Goal: Information Seeking & Learning: Learn about a topic

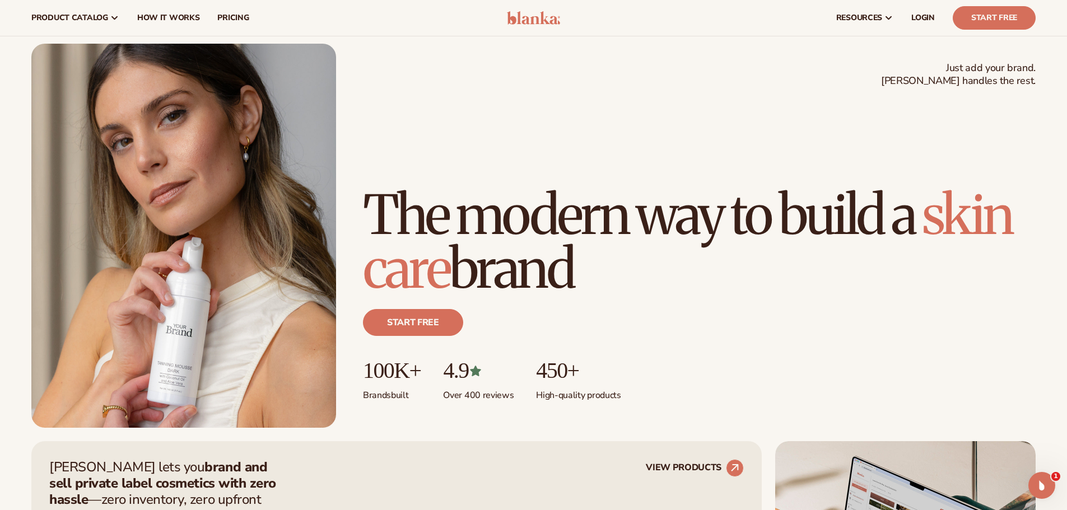
scroll to position [24, 0]
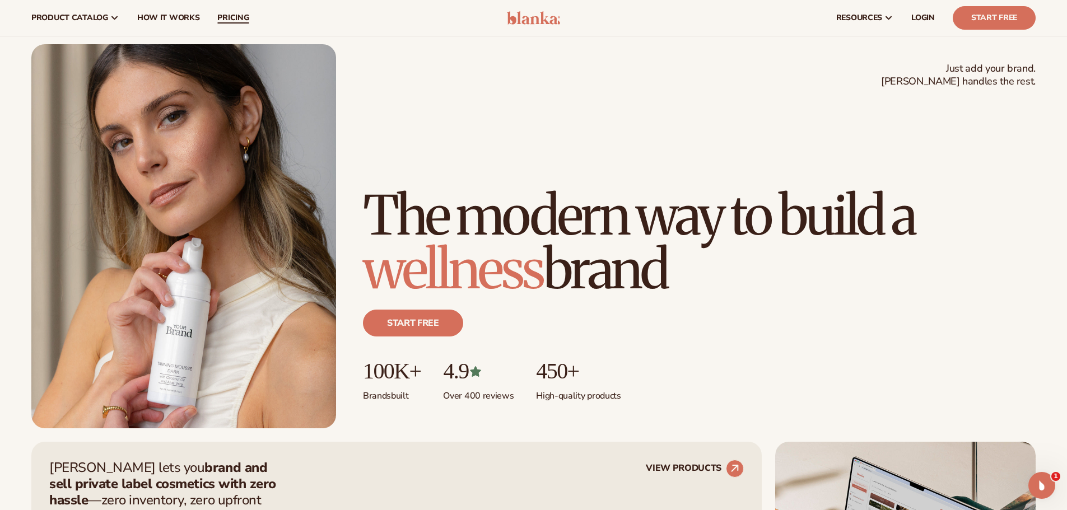
click at [211, 17] on link "pricing" at bounding box center [232, 18] width 49 height 36
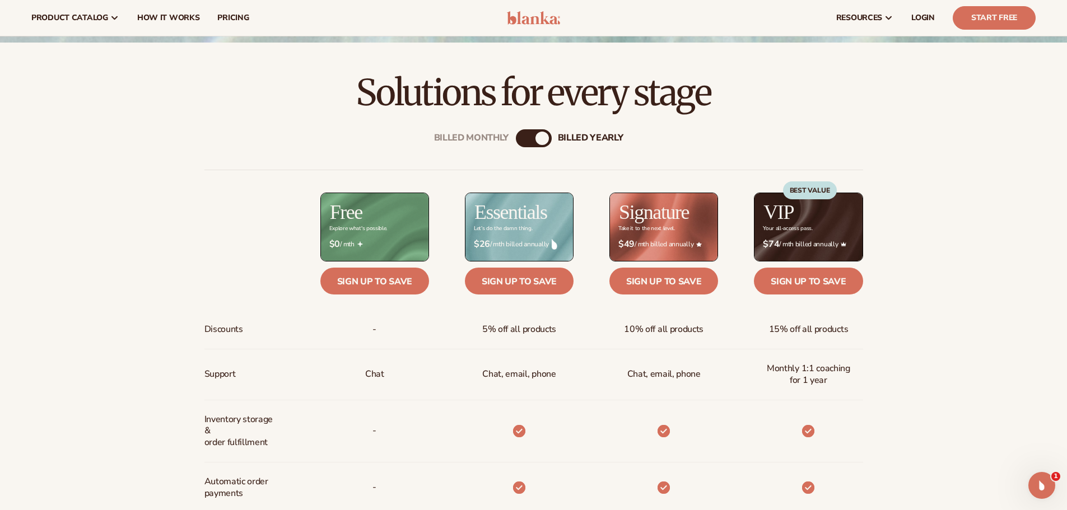
scroll to position [389, 0]
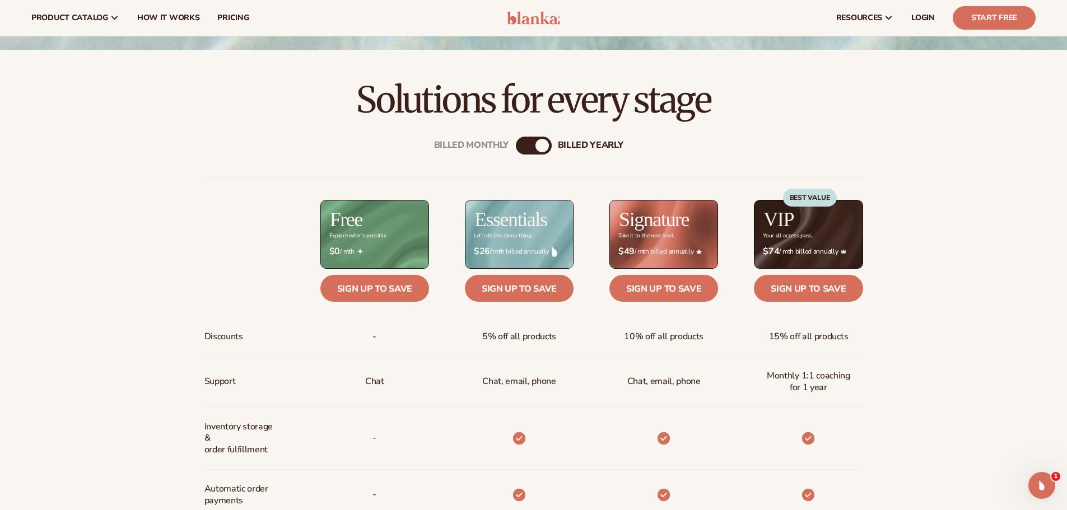
click at [535, 144] on div "Billed Monthly billed Yearly" at bounding box center [534, 146] width 36 height 18
click at [544, 146] on div "billed Yearly" at bounding box center [541, 145] width 13 height 13
click at [545, 144] on div "billed Yearly" at bounding box center [541, 145] width 13 height 13
click at [544, 146] on div "billed Yearly" at bounding box center [541, 145] width 13 height 13
click at [544, 145] on div "billed Yearly" at bounding box center [541, 145] width 13 height 13
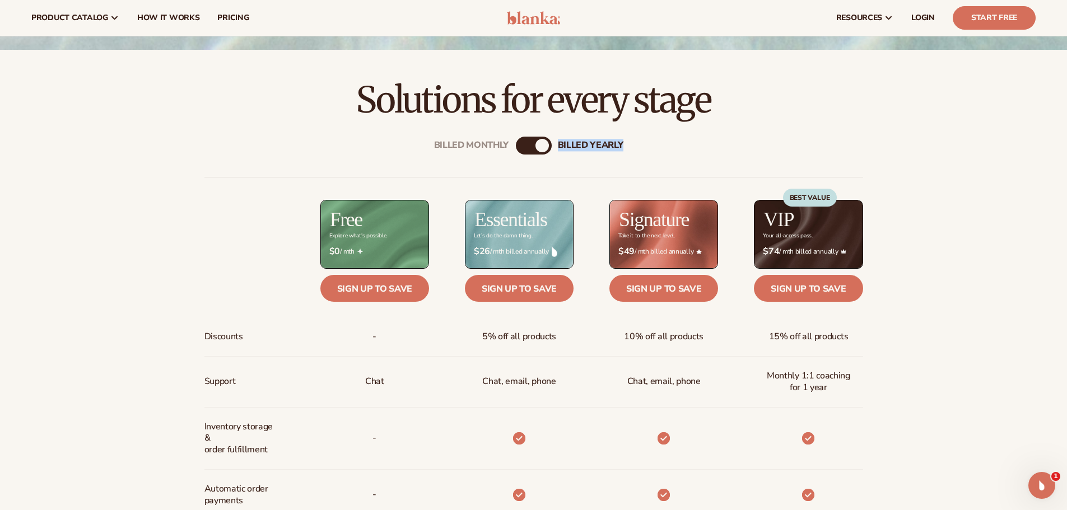
click at [544, 145] on div "billed Yearly" at bounding box center [541, 145] width 13 height 13
click at [520, 146] on div "Billed Monthly" at bounding box center [522, 145] width 13 height 13
click at [543, 146] on div "billed Yearly" at bounding box center [544, 145] width 13 height 13
click at [526, 145] on div "Billed Monthly" at bounding box center [522, 145] width 13 height 13
click at [546, 149] on div "billed Yearly" at bounding box center [544, 145] width 13 height 13
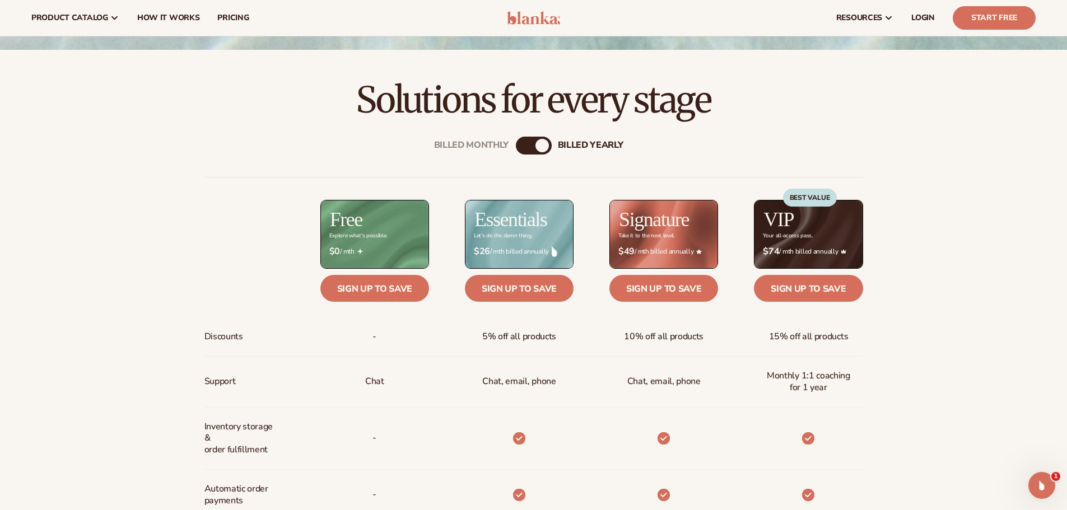
click at [528, 149] on div "Billed Monthly billed Yearly" at bounding box center [534, 146] width 36 height 18
click at [541, 142] on div "billed Yearly" at bounding box center [541, 145] width 13 height 13
click at [540, 142] on div "billed Yearly" at bounding box center [541, 145] width 13 height 13
click at [527, 143] on div "Billed Monthly" at bounding box center [522, 145] width 13 height 13
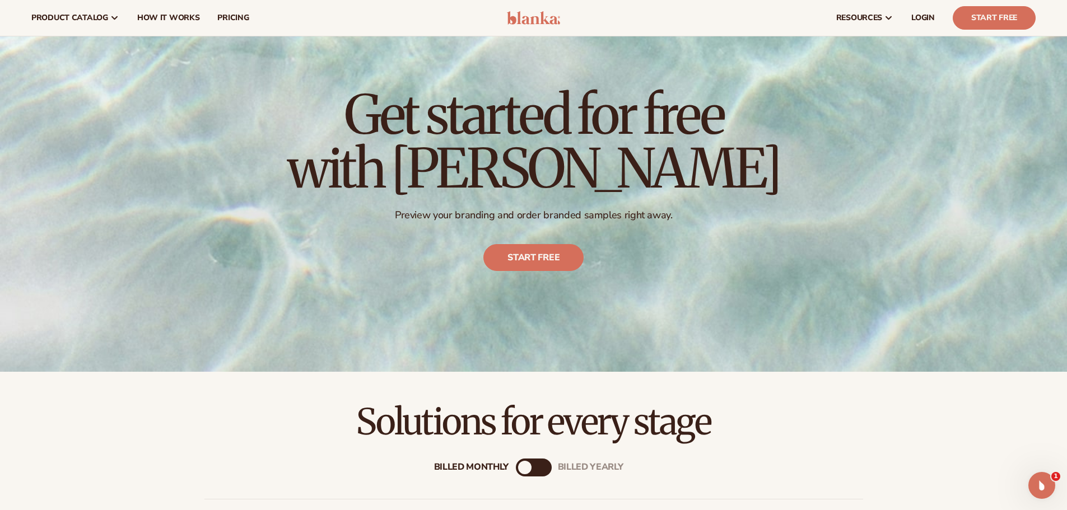
scroll to position [0, 0]
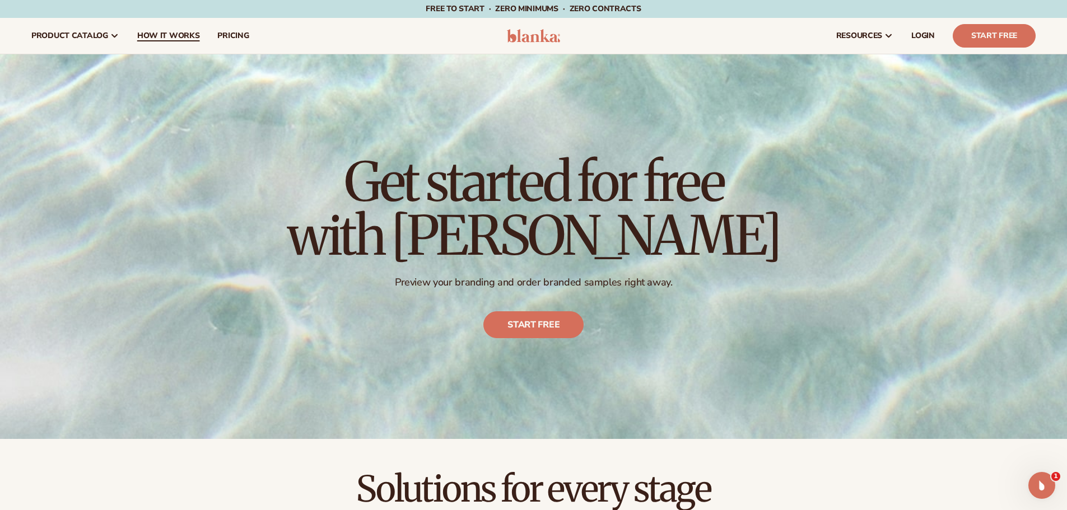
click at [153, 34] on span "How It Works" at bounding box center [168, 35] width 63 height 9
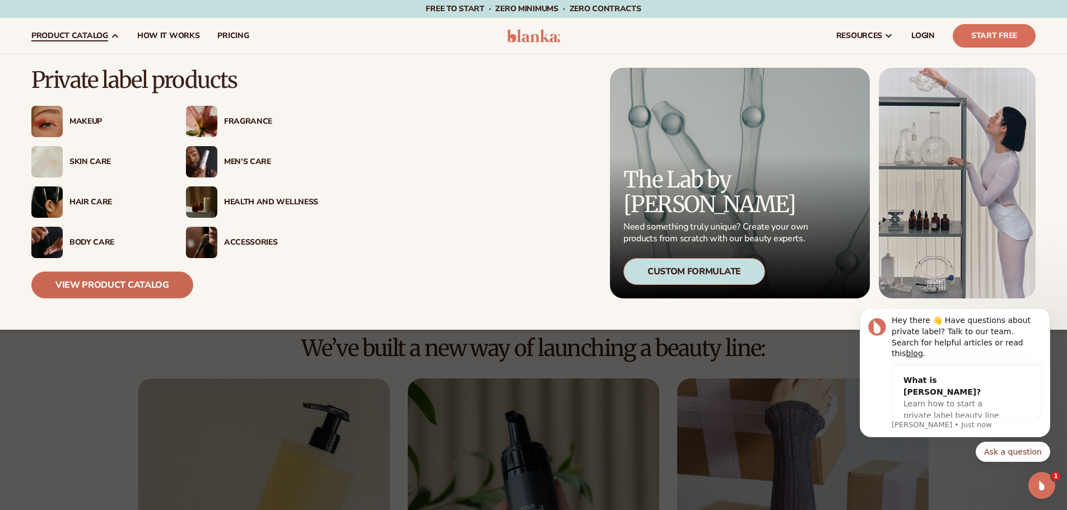
click at [114, 279] on link "View Product Catalog" at bounding box center [112, 285] width 162 height 27
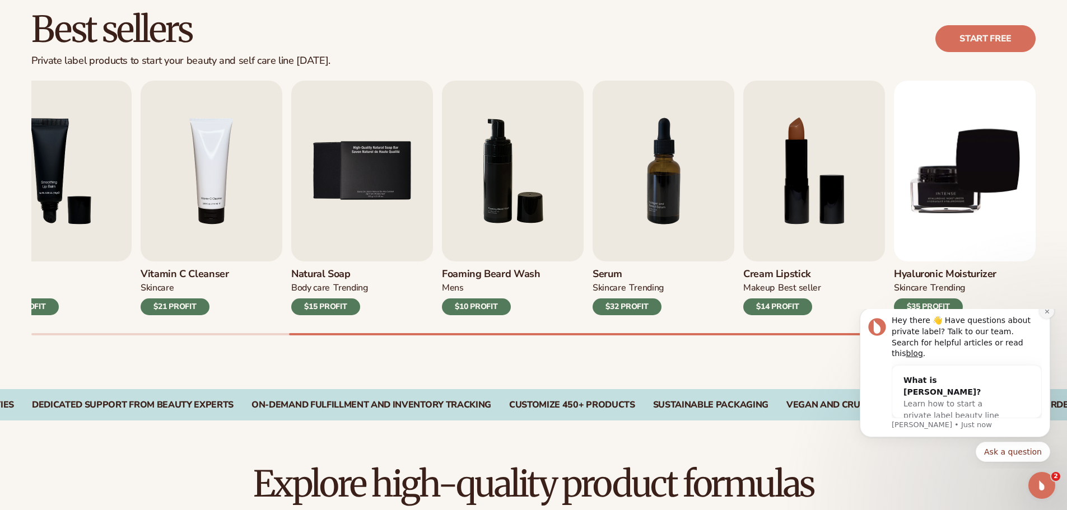
click at [1046, 315] on icon "Dismiss notification" at bounding box center [1047, 311] width 6 height 6
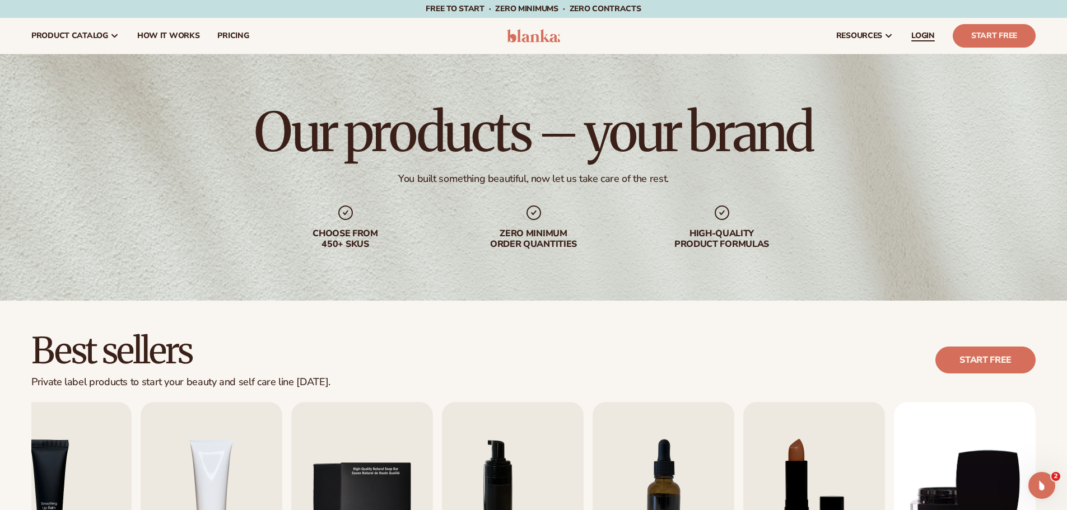
click at [921, 37] on span "LOGIN" at bounding box center [923, 35] width 24 height 9
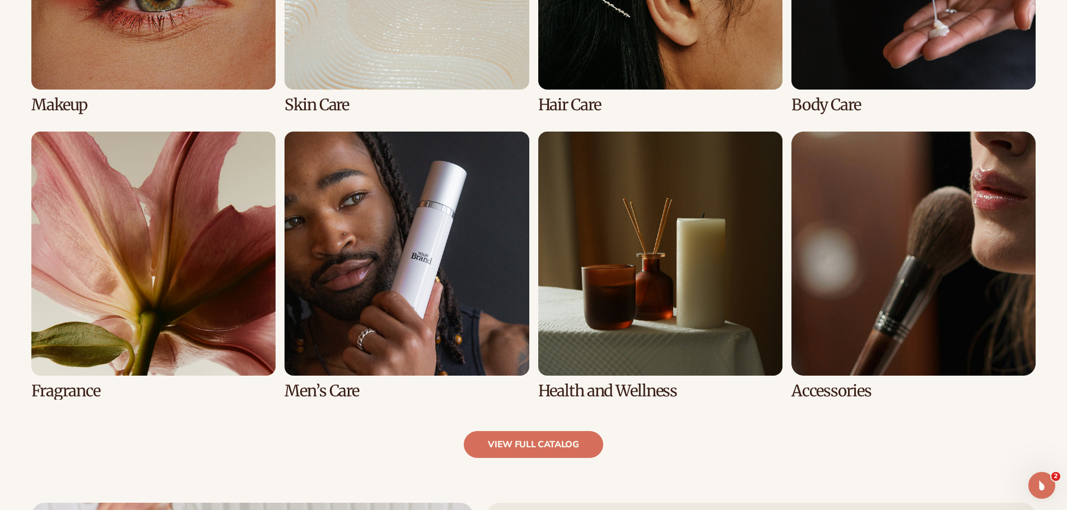
scroll to position [998, 0]
click at [480, 342] on link "6 / 8" at bounding box center [406, 265] width 244 height 268
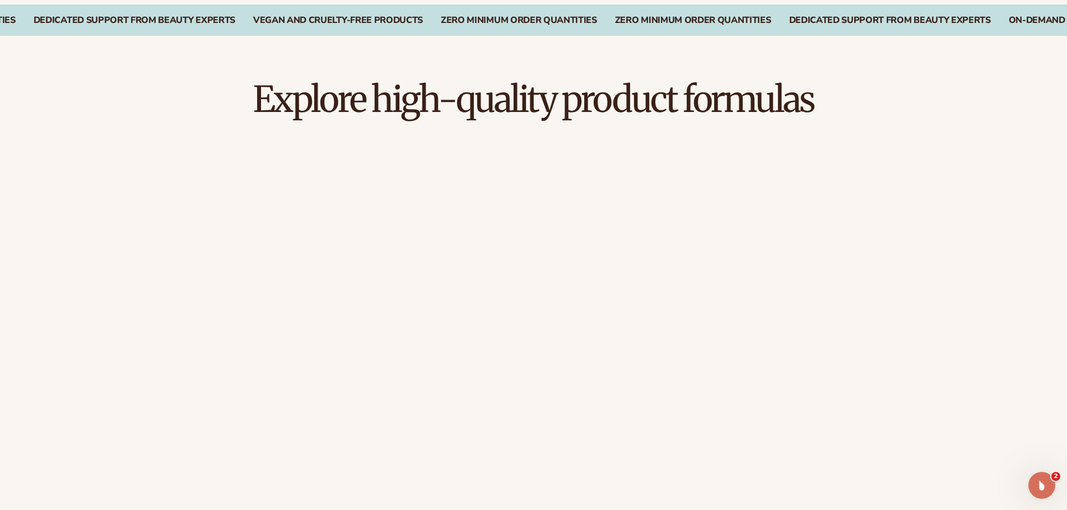
scroll to position [707, 0]
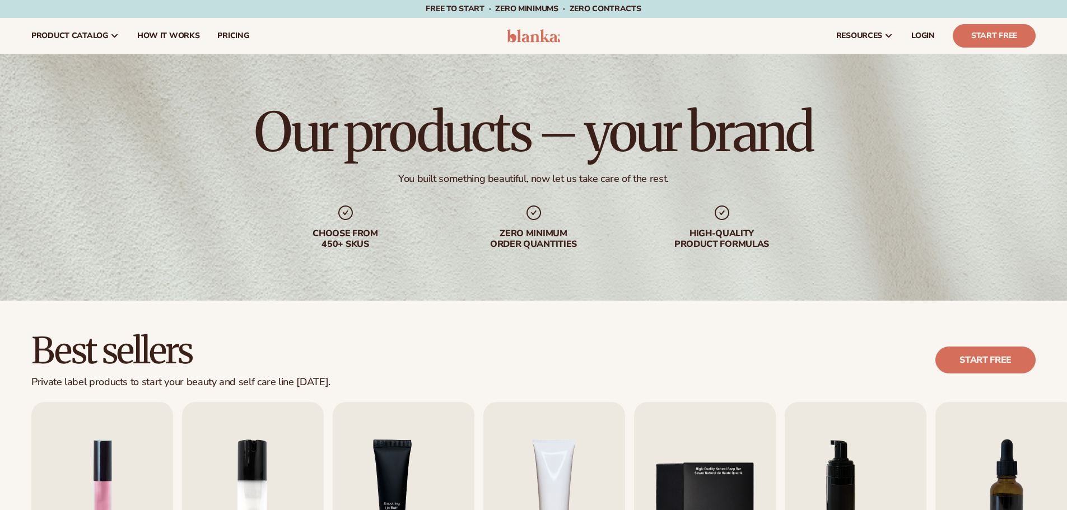
scroll to position [901, 0]
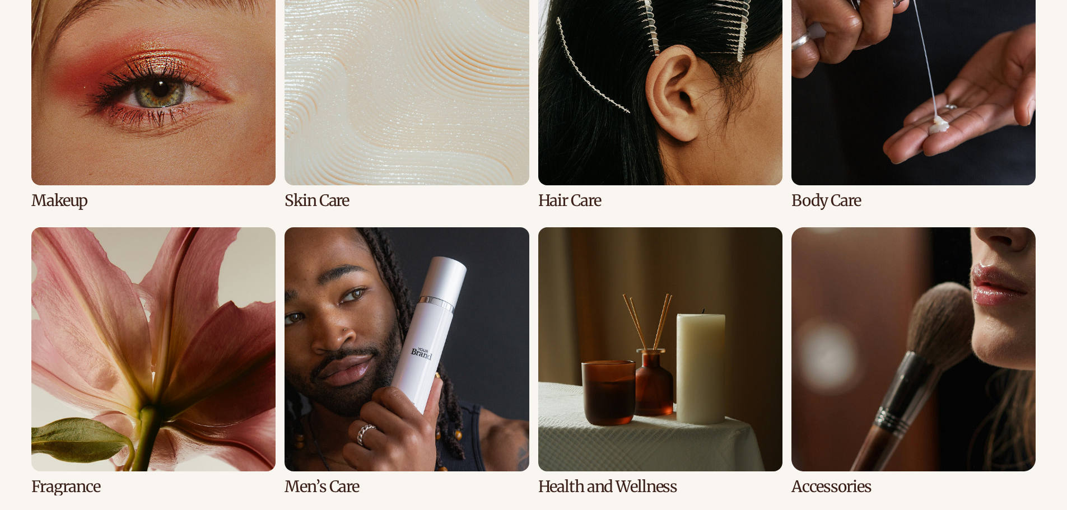
click at [415, 378] on link "6 / 8" at bounding box center [406, 361] width 244 height 268
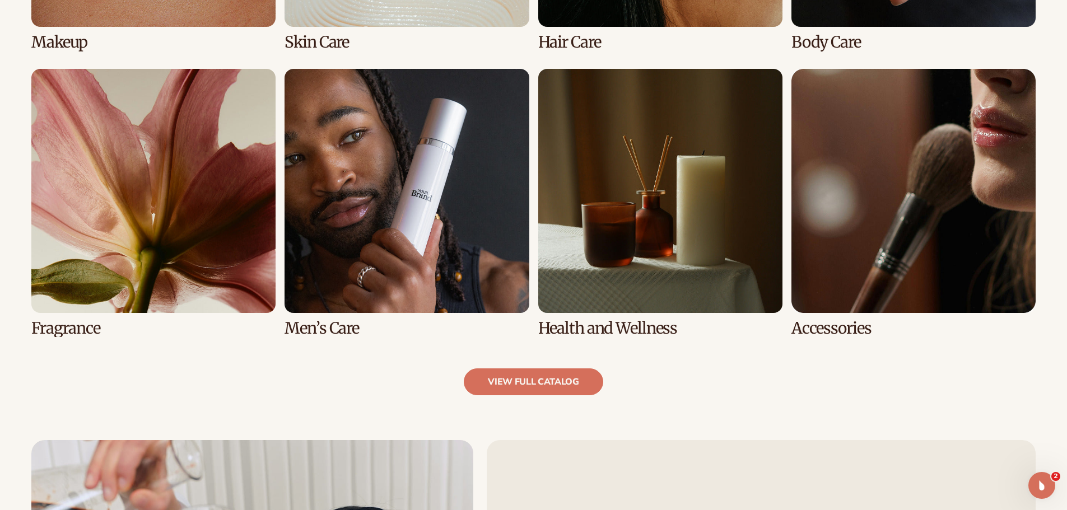
scroll to position [1060, 0]
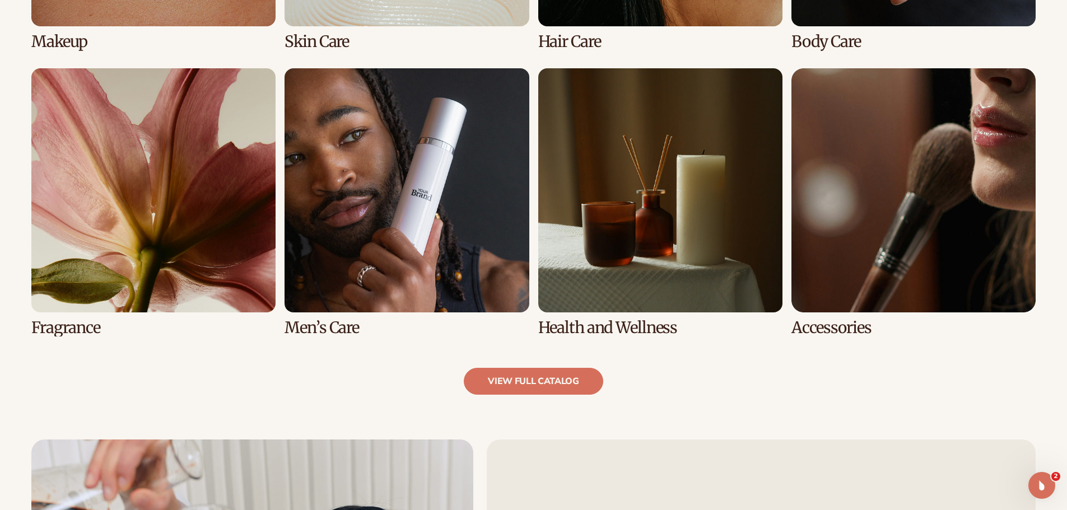
click at [330, 296] on link "6 / 8" at bounding box center [406, 202] width 244 height 268
click at [406, 213] on link "6 / 8" at bounding box center [406, 202] width 244 height 268
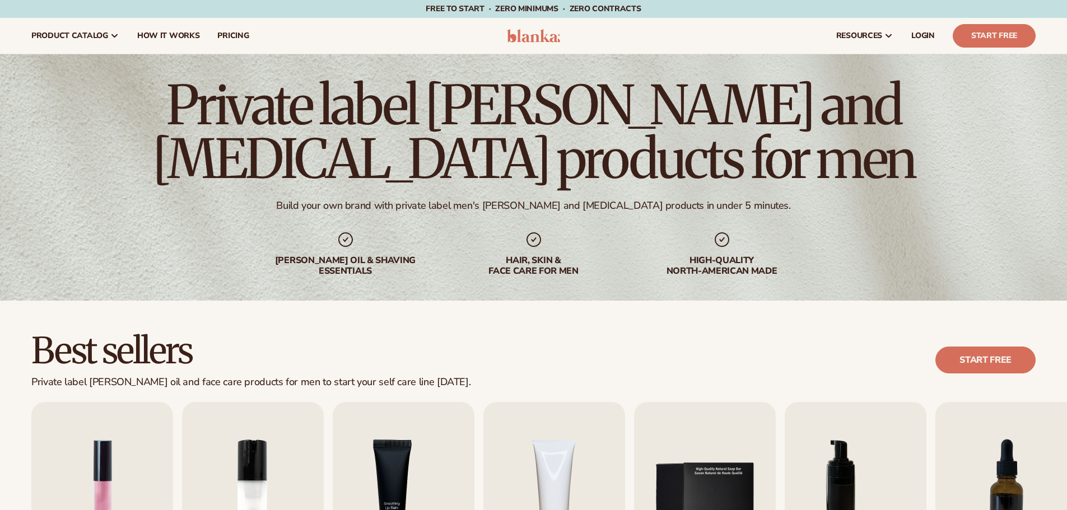
scroll to position [185, 0]
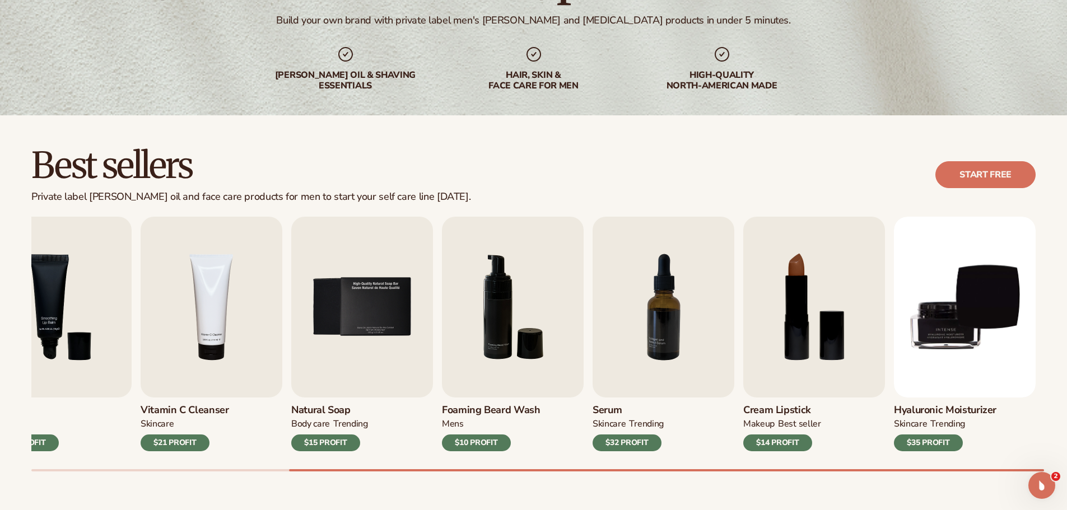
scroll to position [185, 0]
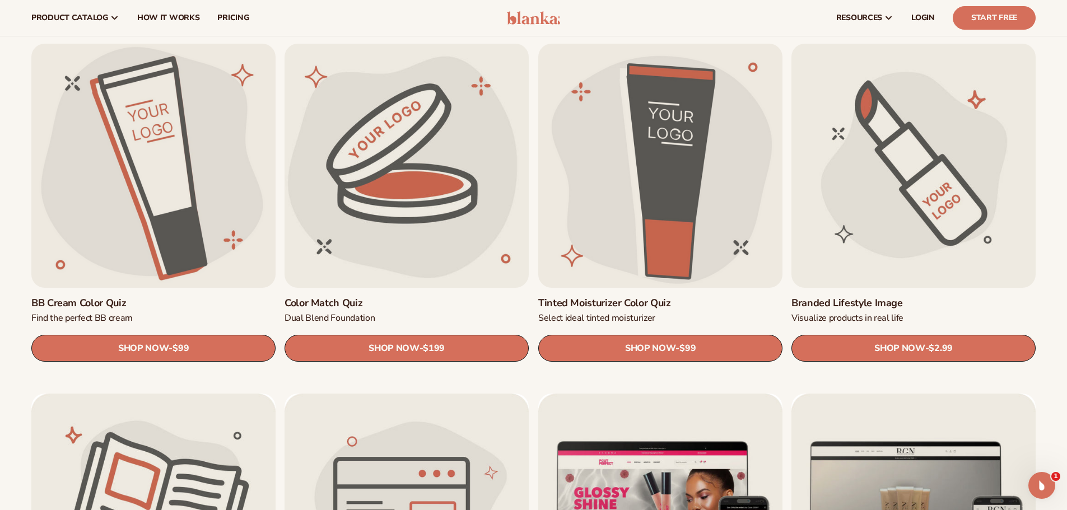
scroll to position [1061, 0]
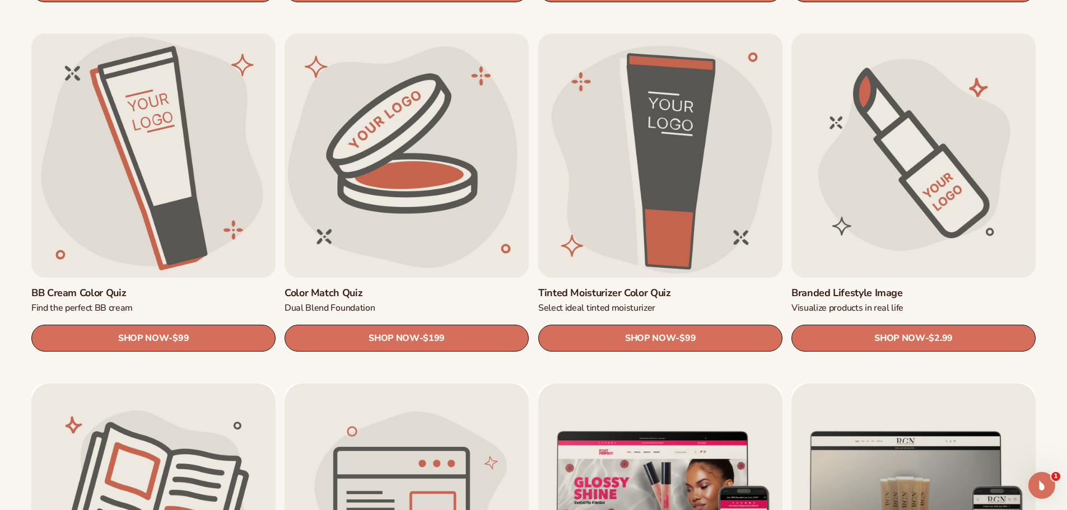
click at [950, 287] on link "Branded Lifestyle Image" at bounding box center [913, 293] width 244 height 13
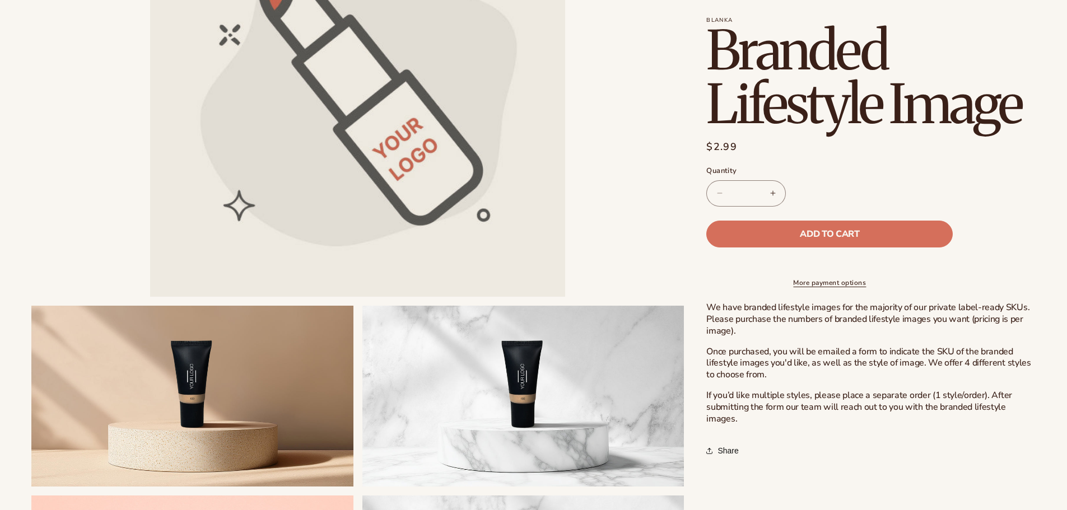
scroll to position [340, 0]
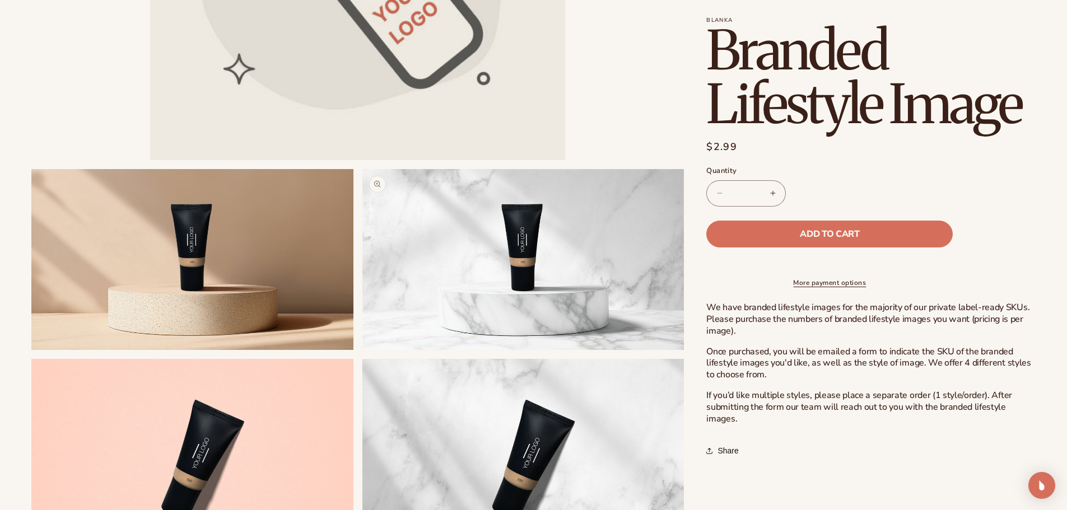
click at [362, 350] on button "Open media 3 in modal" at bounding box center [362, 350] width 0 height 0
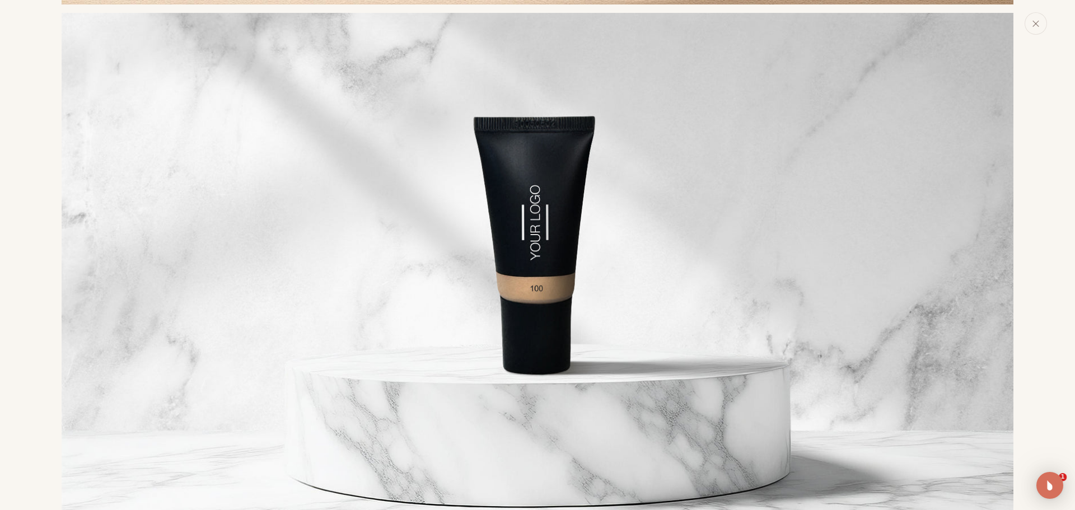
scroll to position [0, 0]
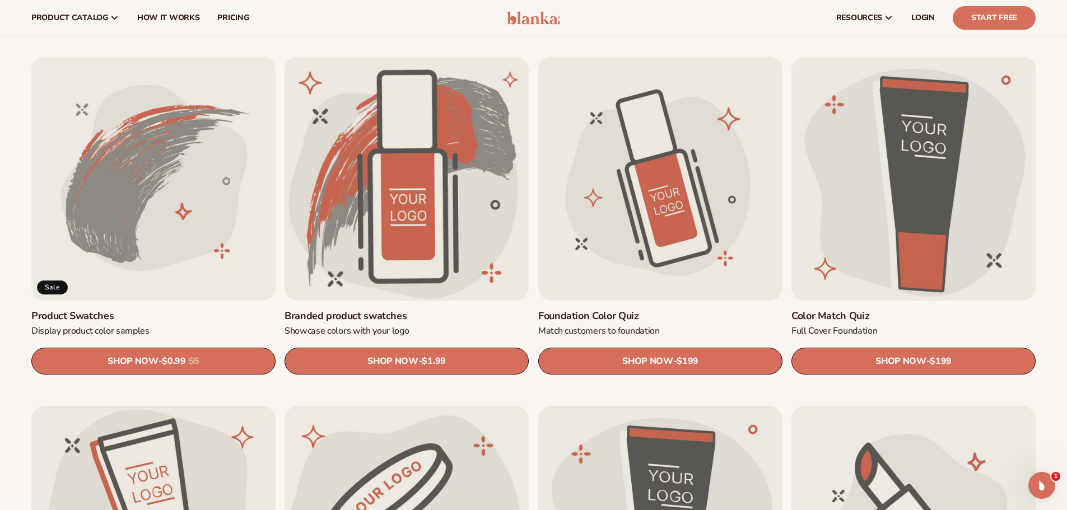
scroll to position [688, 0]
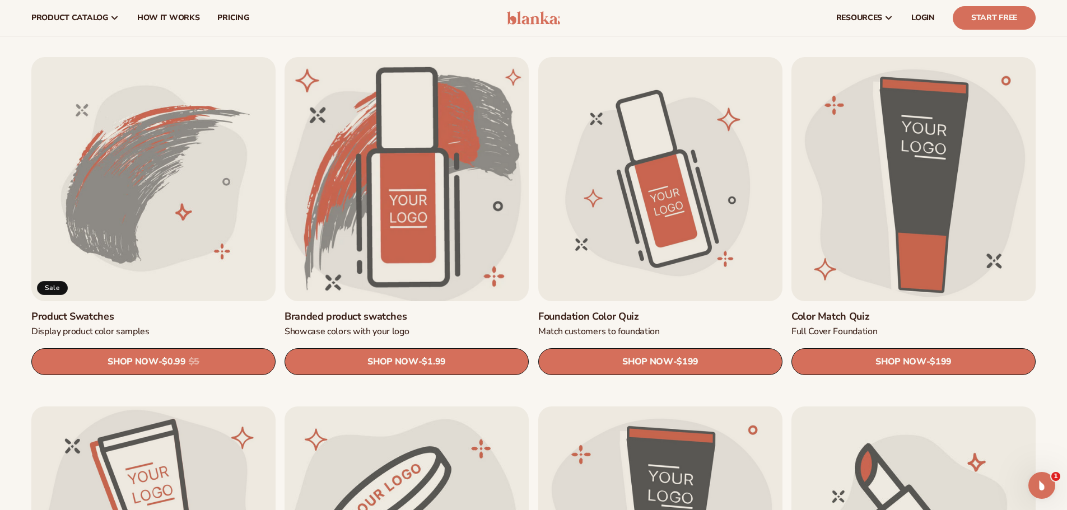
click at [401, 310] on link "Branded product swatches" at bounding box center [406, 316] width 244 height 13
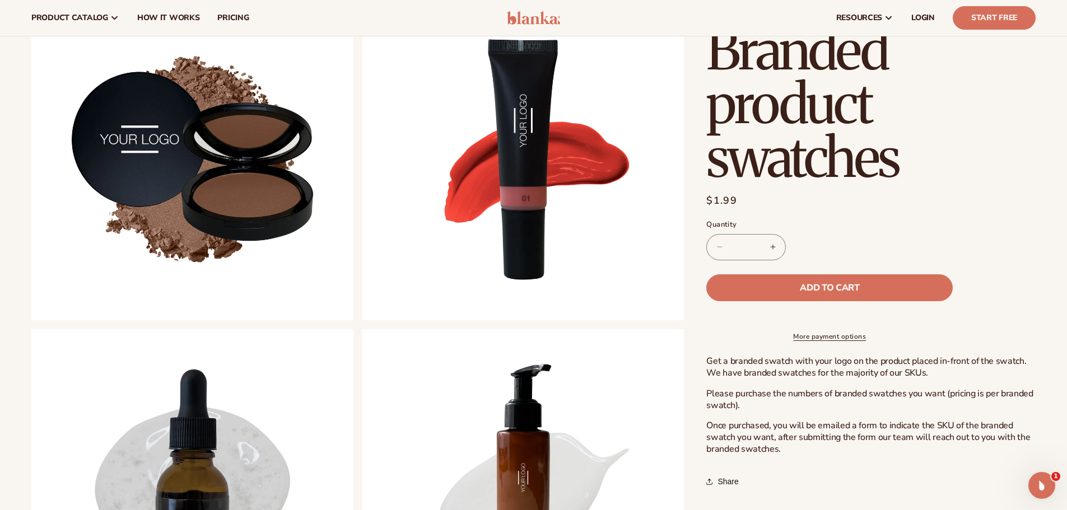
scroll to position [362, 0]
